Goal: Task Accomplishment & Management: Manage account settings

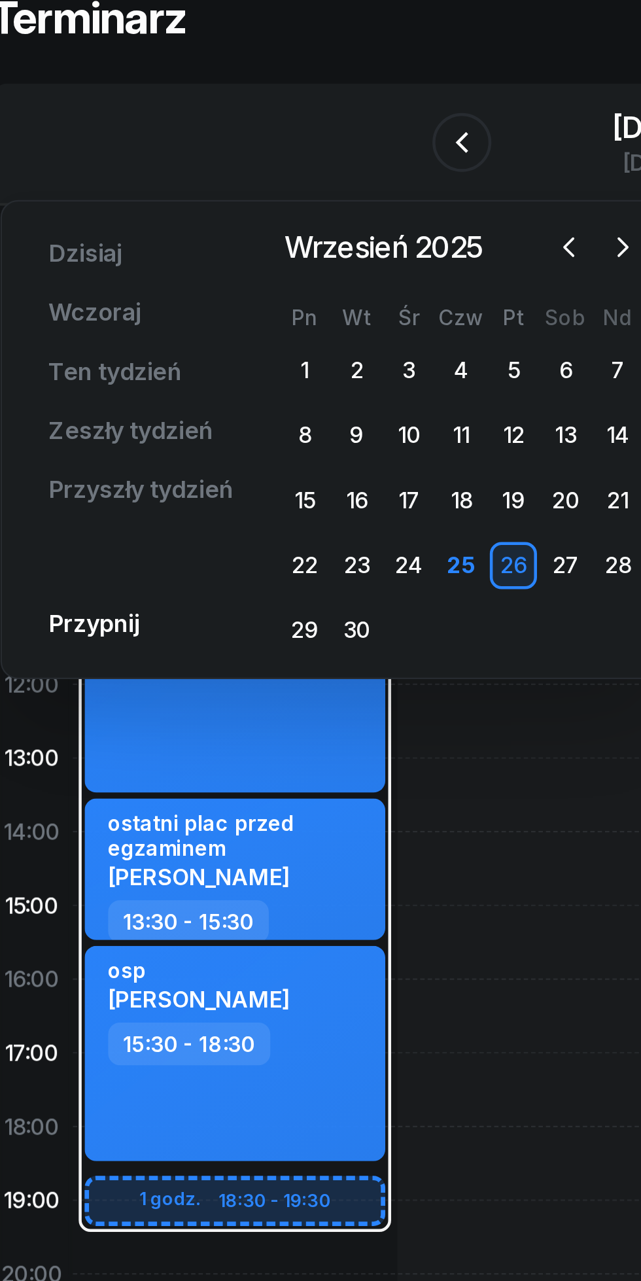
click at [305, 192] on icon "button" at bounding box center [304, 193] width 4 height 8
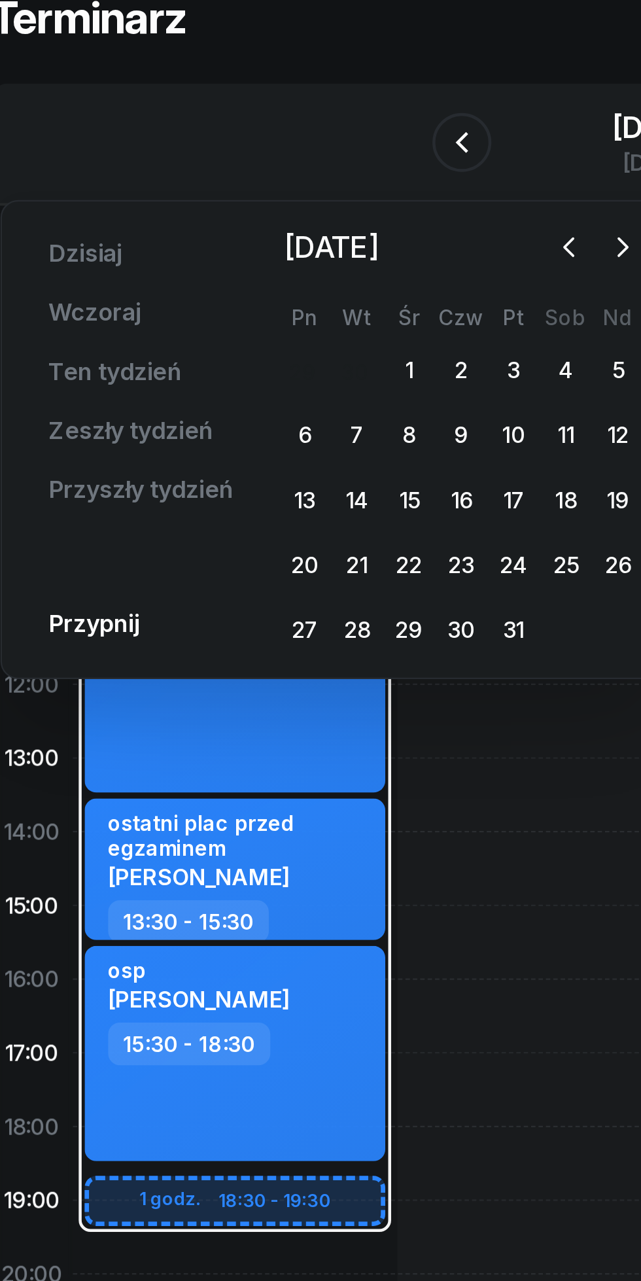
click at [237, 282] on div "9" at bounding box center [232, 276] width 21 height 21
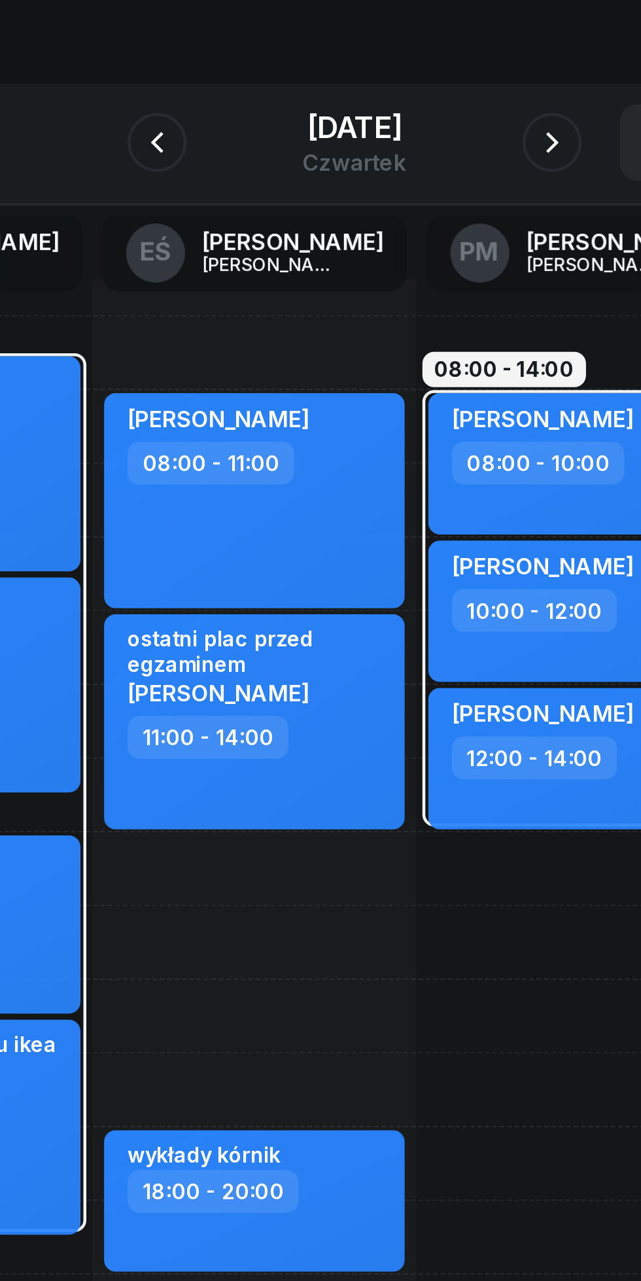
click at [412, 141] on icon "button" at bounding box center [408, 147] width 16 height 16
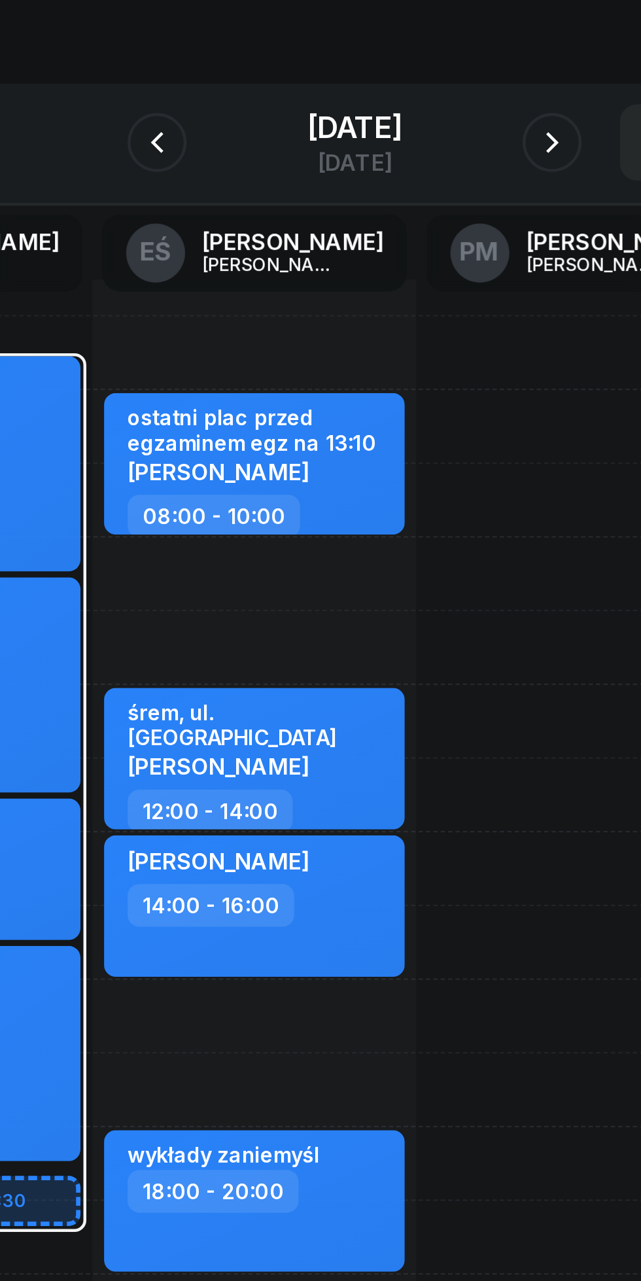
click at [416, 144] on icon "button" at bounding box center [408, 147] width 16 height 16
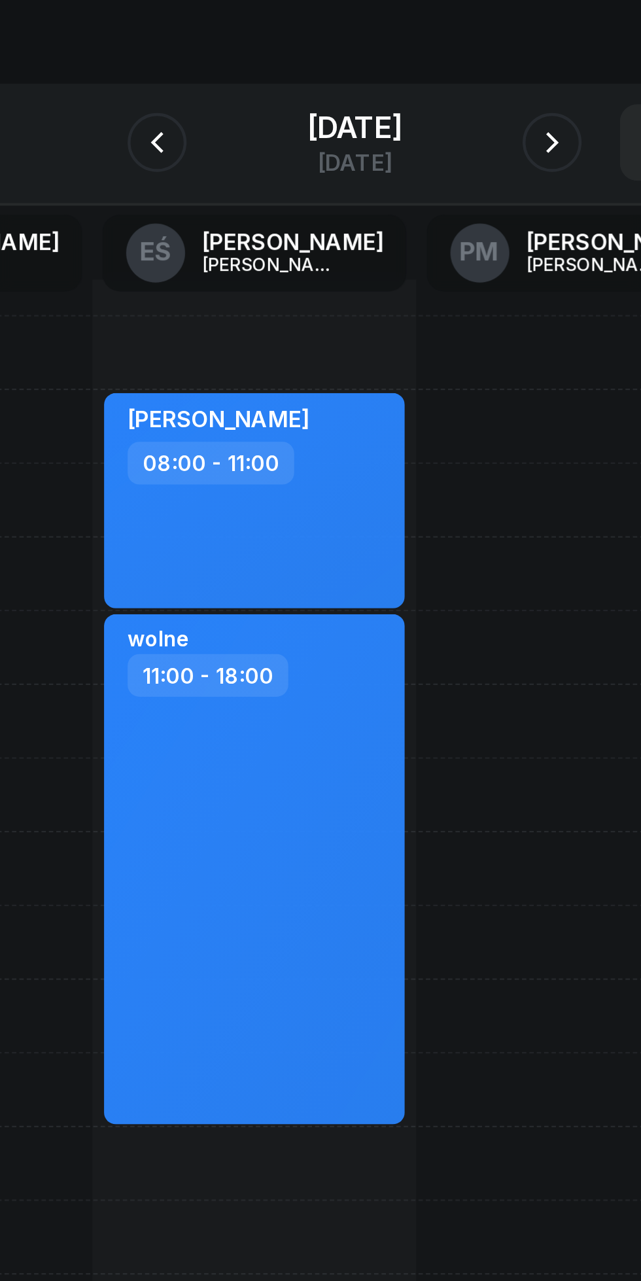
click at [225, 141] on icon "button" at bounding box center [233, 147] width 16 height 16
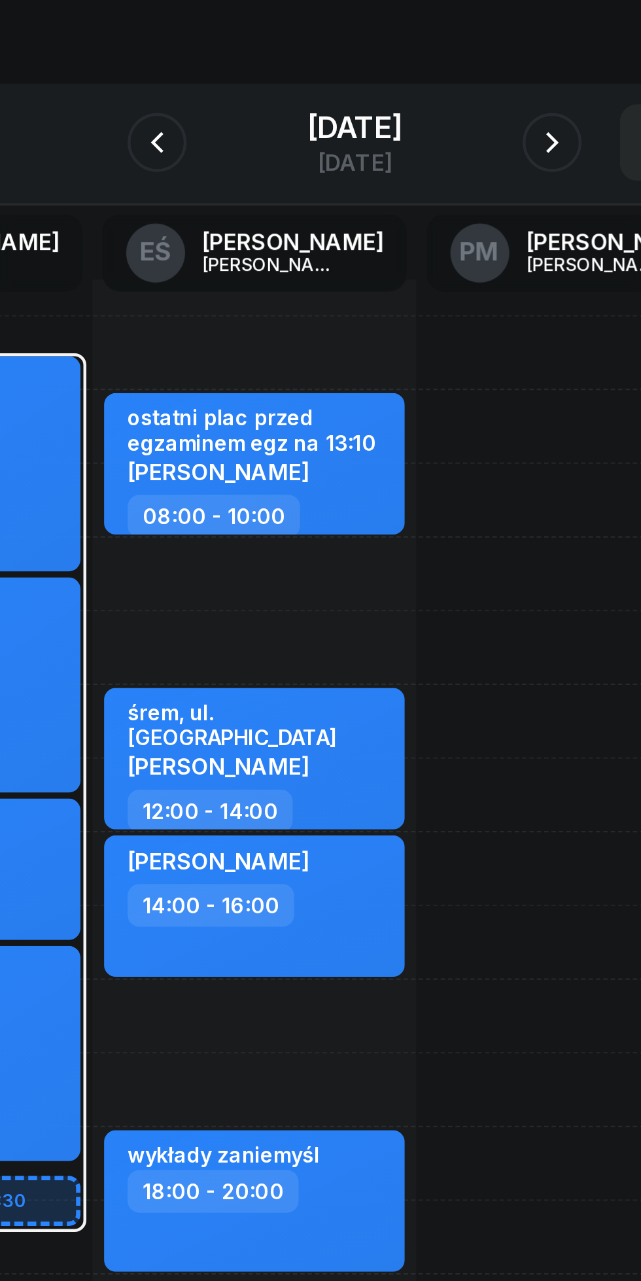
click at [415, 146] on icon "button" at bounding box center [408, 147] width 16 height 16
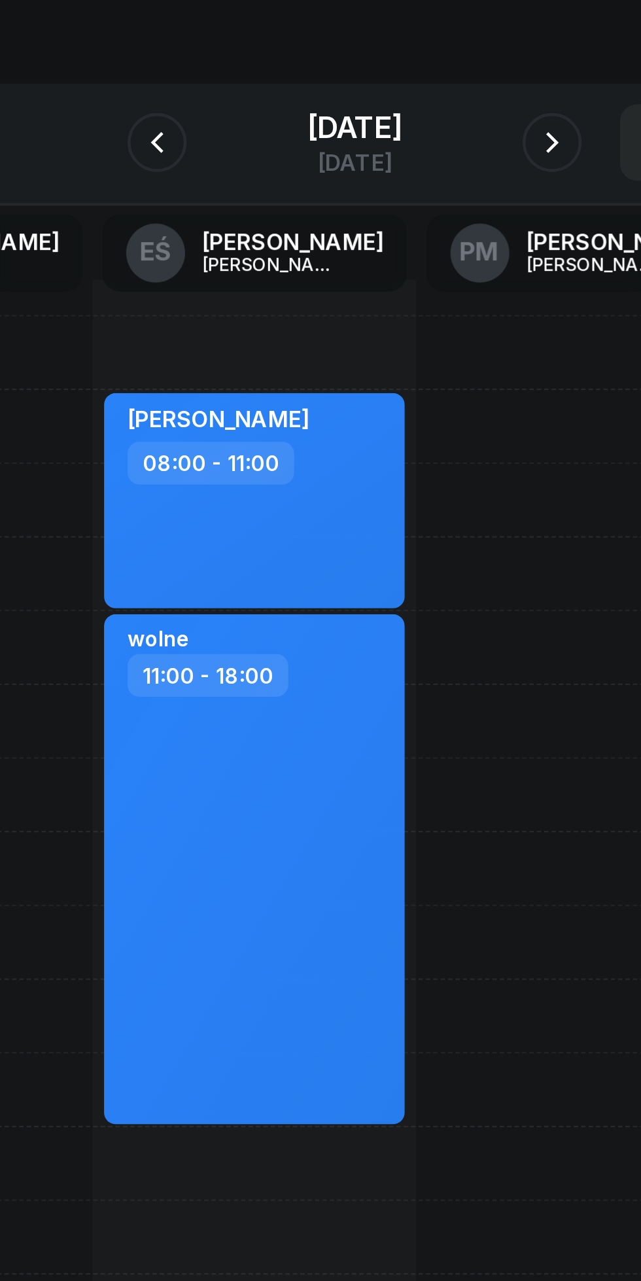
click at [283, 453] on div "wolne 11:00 - 18:00" at bounding box center [275, 469] width 133 height 226
select select "11"
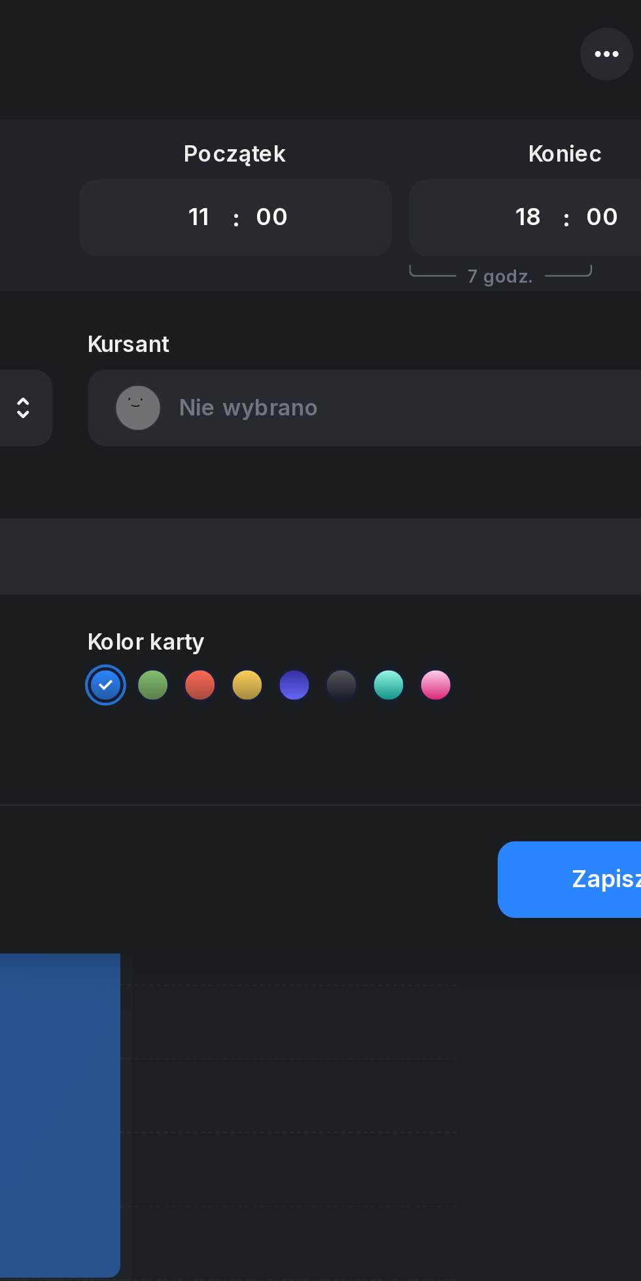
click at [513, 113] on select "00 01 02 03 04 05 06 07 08 09 10 11 12 13 14 15 16 17 18 19 20 21 22 23" at bounding box center [523, 111] width 25 height 27
select select "13"
click at [511, 98] on select "00 01 02 03 04 05 06 07 08 09 10 11 12 13 14 15 16 17 18 19 20 21 22 23" at bounding box center [523, 111] width 25 height 27
click at [546, 405] on div "Zapisz" at bounding box center [560, 405] width 34 height 17
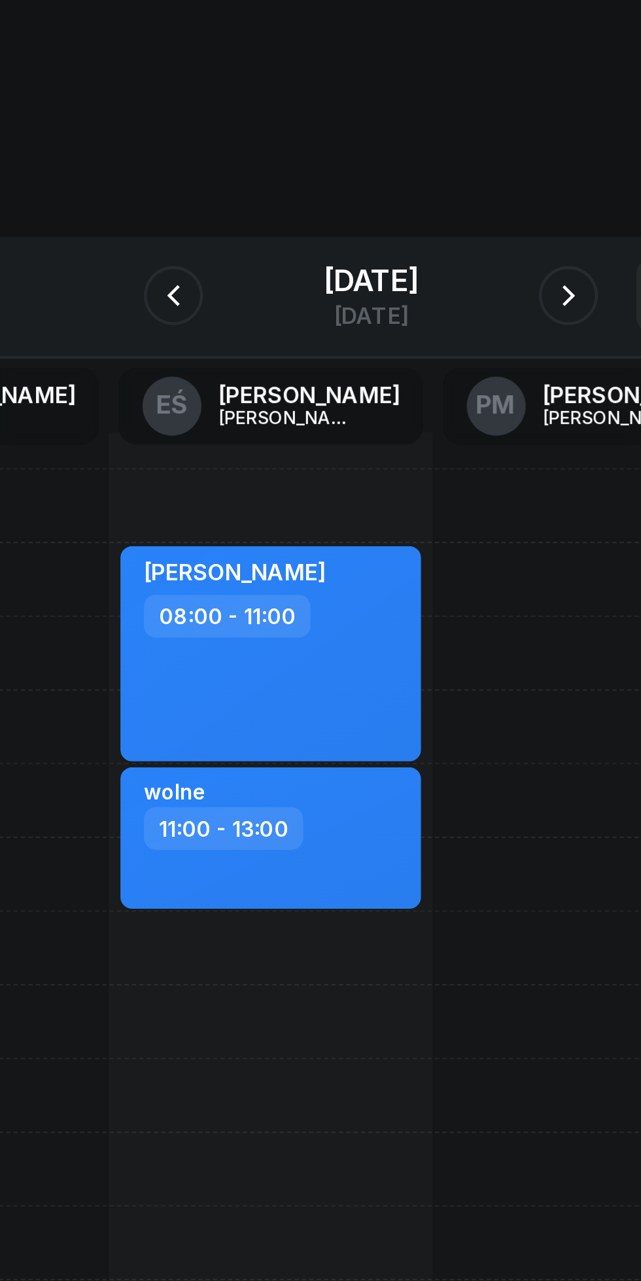
click at [276, 451] on div "[PERSON_NAME] 08:00 - 11:00 wolne 11:00 - 13:00" at bounding box center [276, 501] width 144 height 589
select select "13"
select select "15"
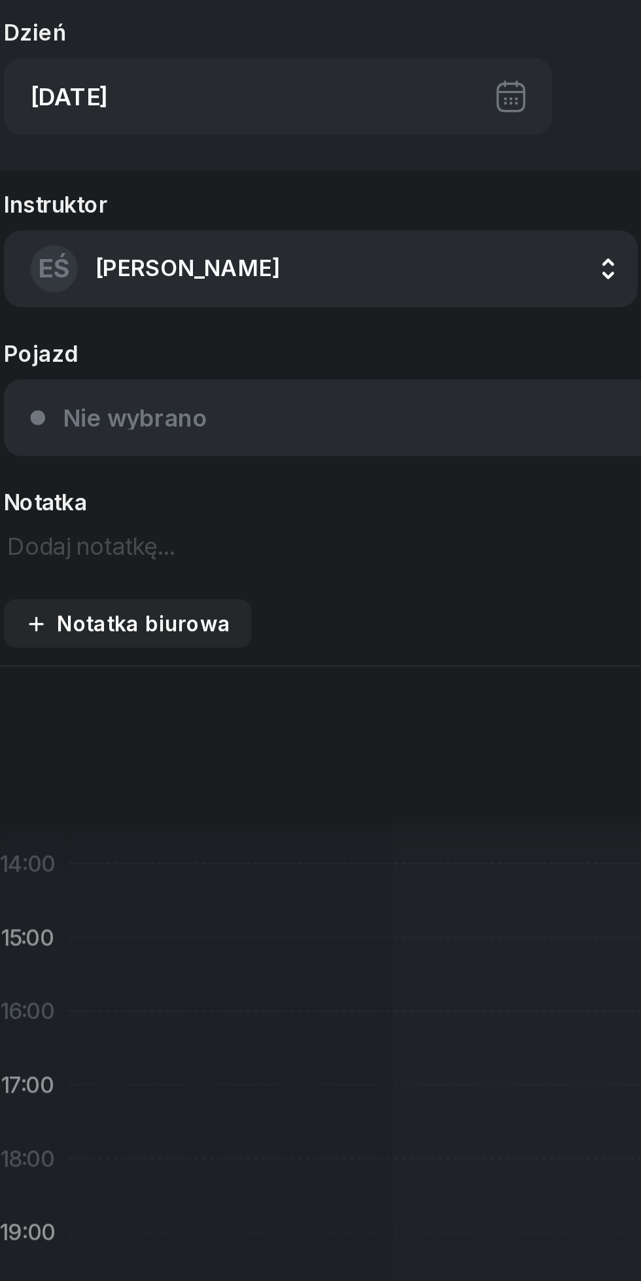
click at [156, 327] on div "Instruktor EŚ [PERSON_NAME] DW [PERSON_NAME] EŚ [PERSON_NAME] PM [PERSON_NAME] …" at bounding box center [320, 259] width 620 height 209
click at [83, 309] on textarea at bounding box center [171, 310] width 281 height 17
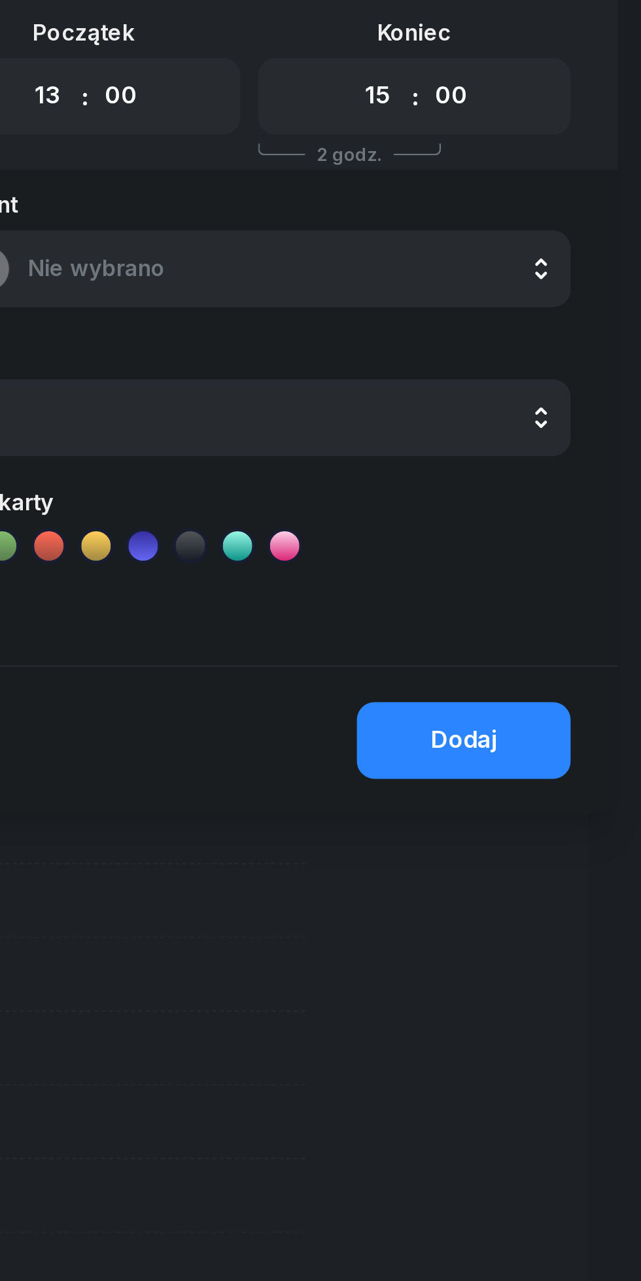
type textarea "Kontrola komisji rewizyjnej"
click at [555, 392] on div "Dodaj" at bounding box center [561, 397] width 29 height 17
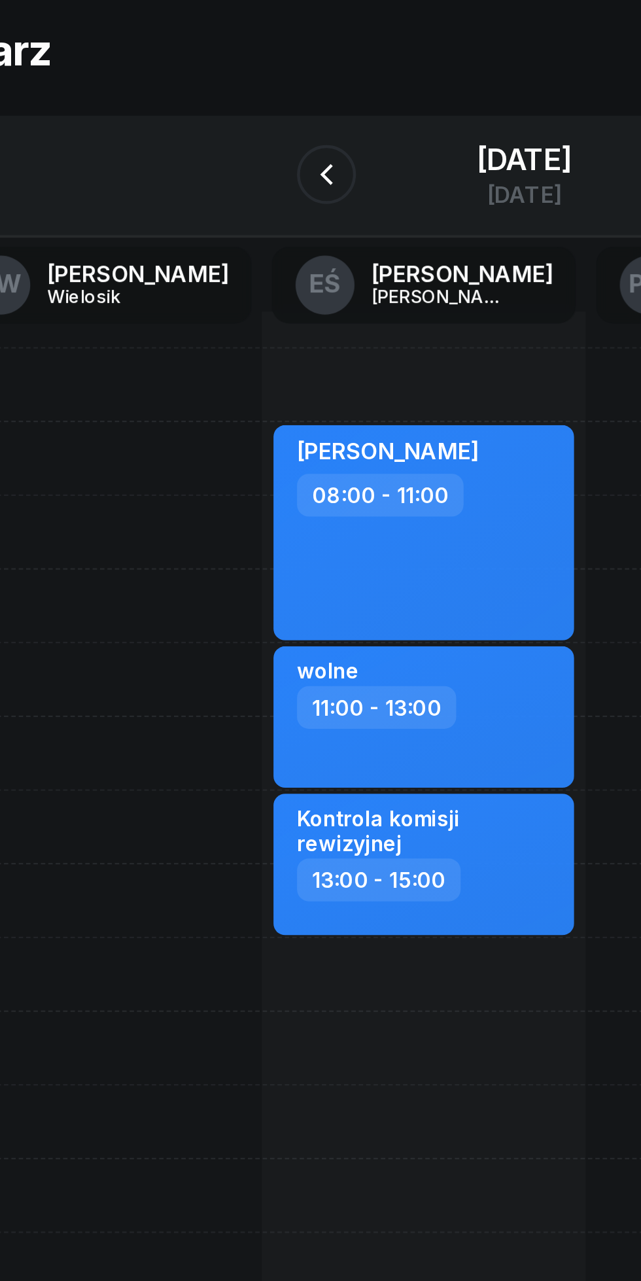
click at [300, 139] on div "[DATE]" at bounding box center [321, 139] width 42 height 13
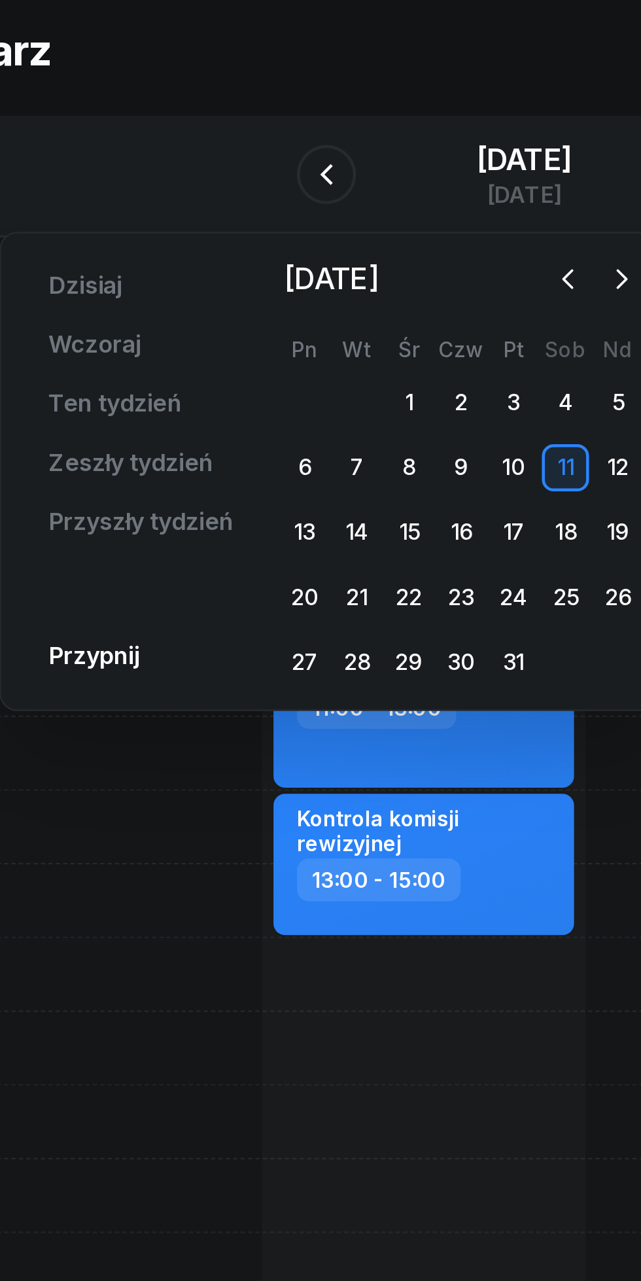
click at [334, 197] on icon "button" at bounding box center [340, 192] width 13 height 13
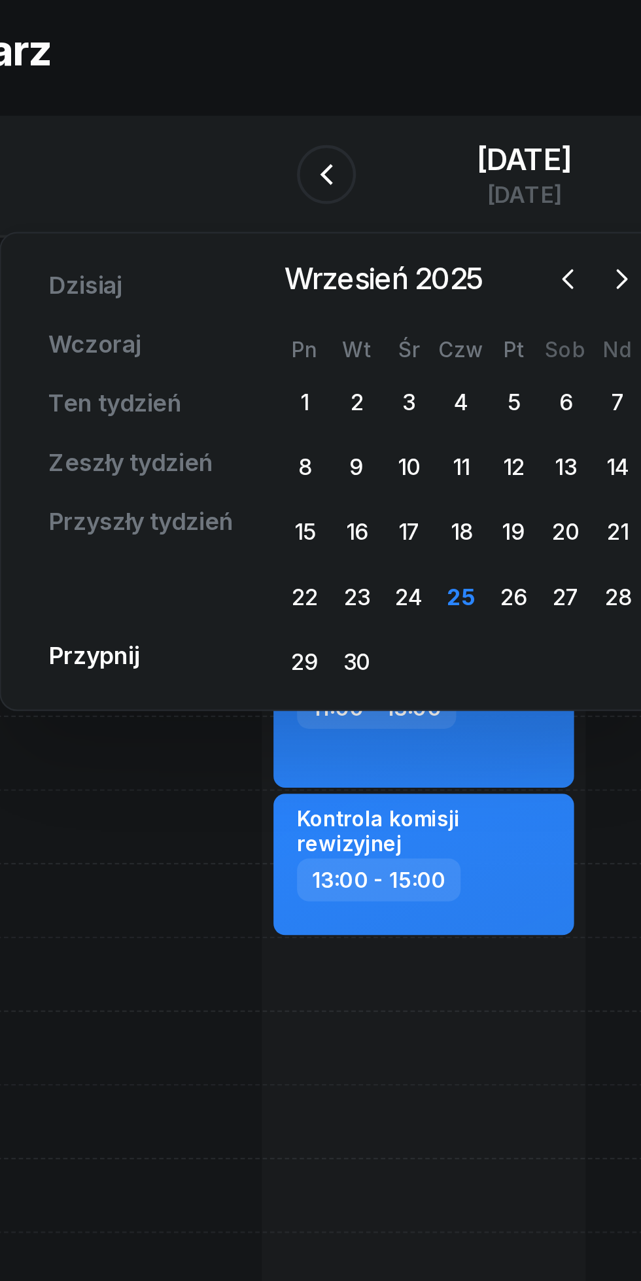
click at [319, 305] on div "19" at bounding box center [315, 305] width 21 height 21
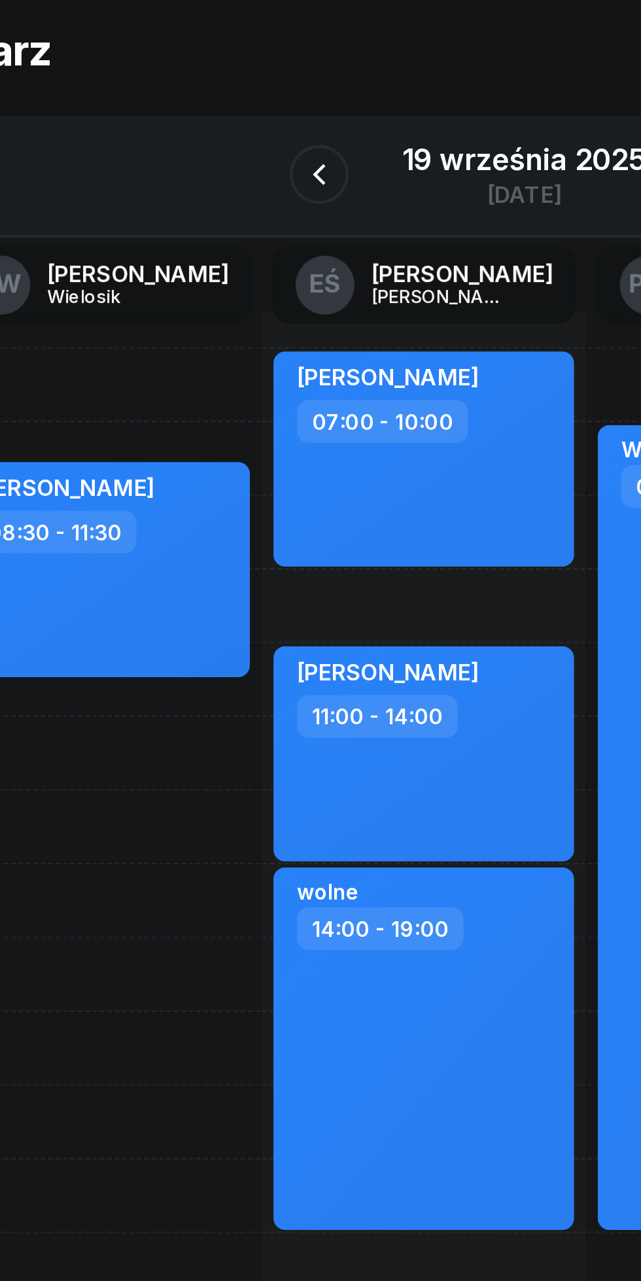
click at [307, 420] on div "[PERSON_NAME] 11:00 - 14:00" at bounding box center [275, 403] width 133 height 95
select select "11"
select select "14"
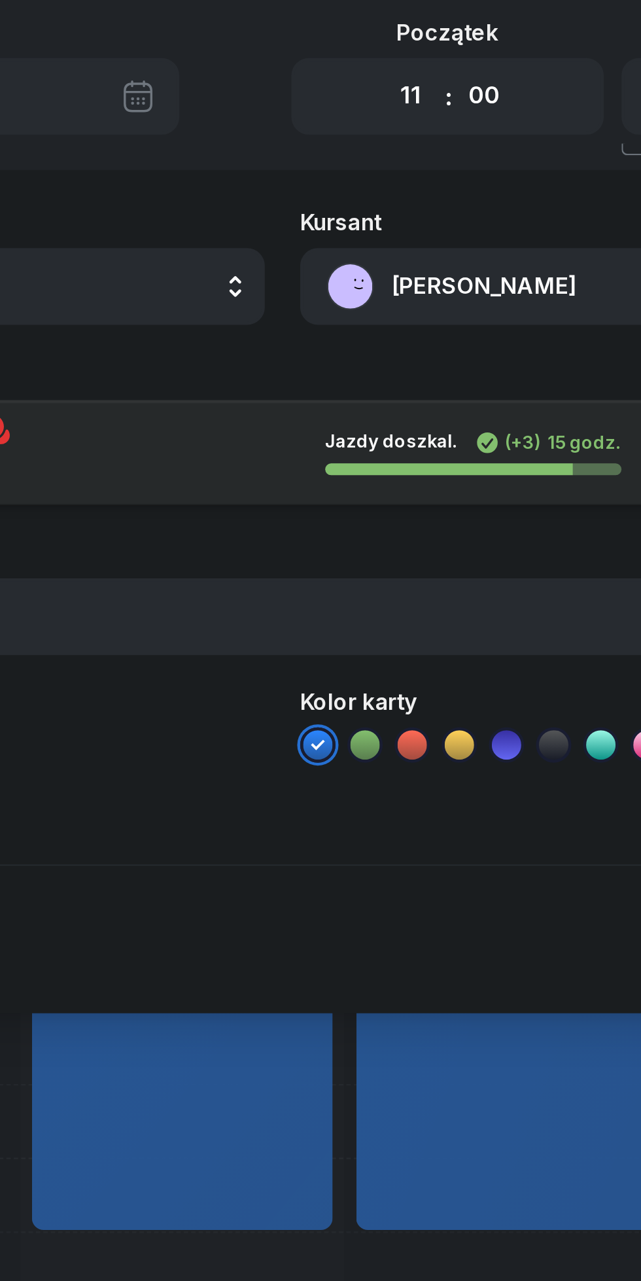
click at [428, 201] on button "[PERSON_NAME]" at bounding box center [468, 196] width 281 height 34
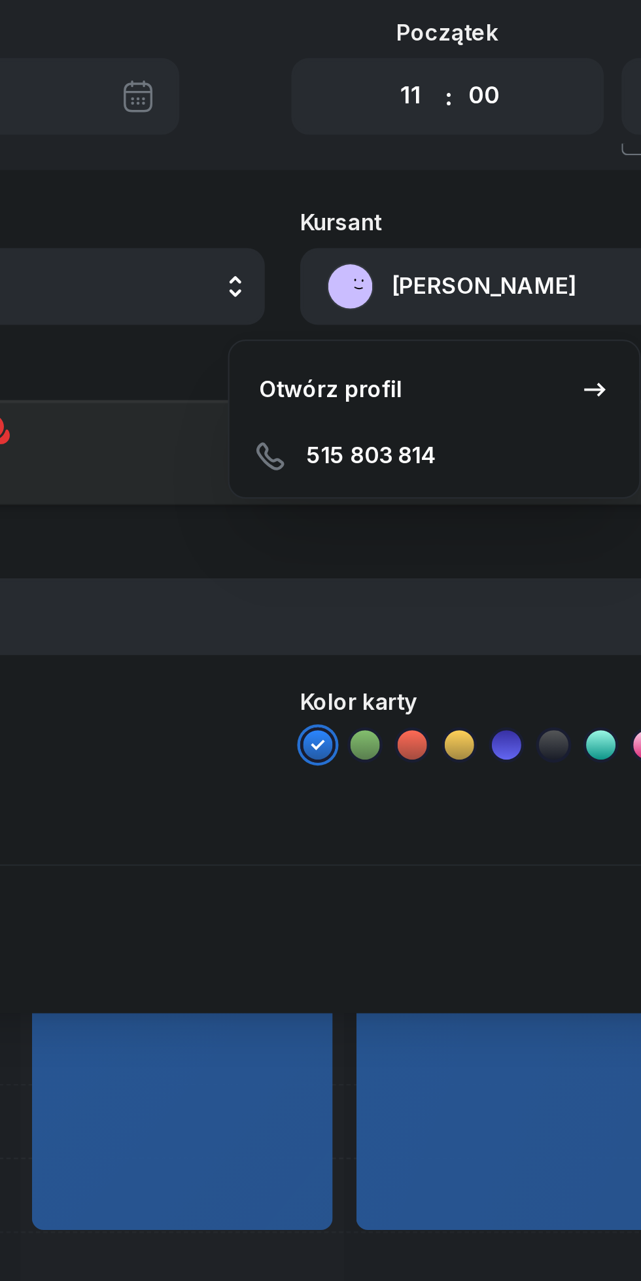
click at [385, 271] on div "515 803 814" at bounding box center [387, 271] width 171 height 26
click at [377, 248] on link "Otwórz profil" at bounding box center [387, 242] width 171 height 33
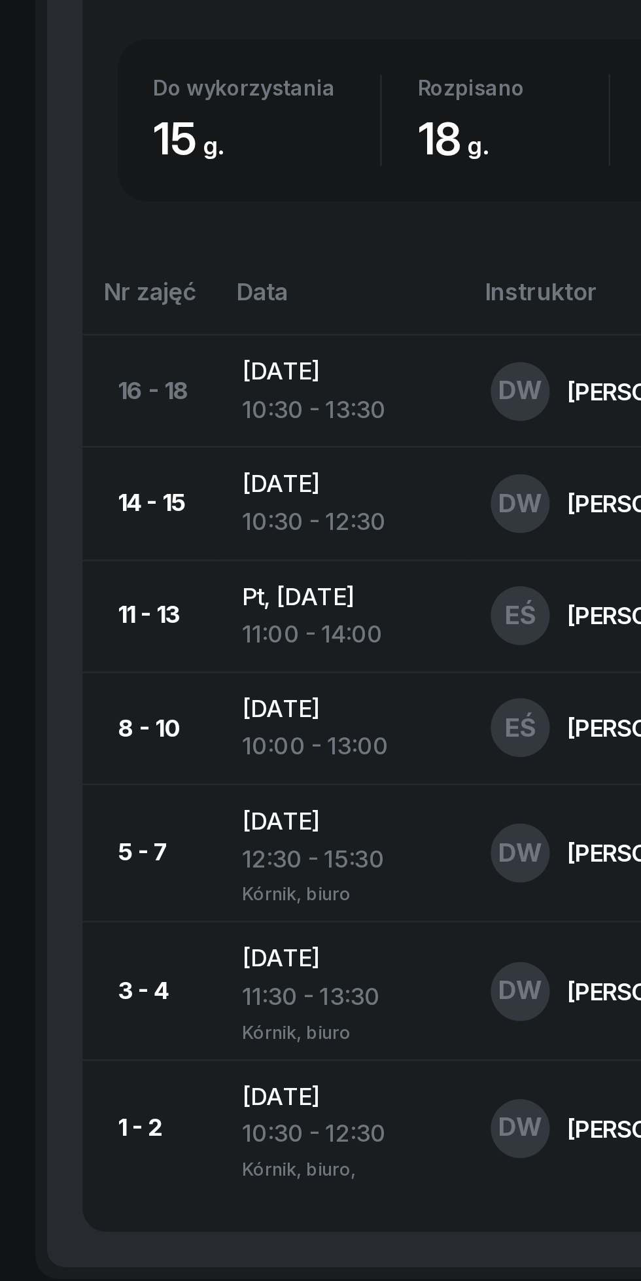
scroll to position [395, 0]
